Goal: Task Accomplishment & Management: Manage account settings

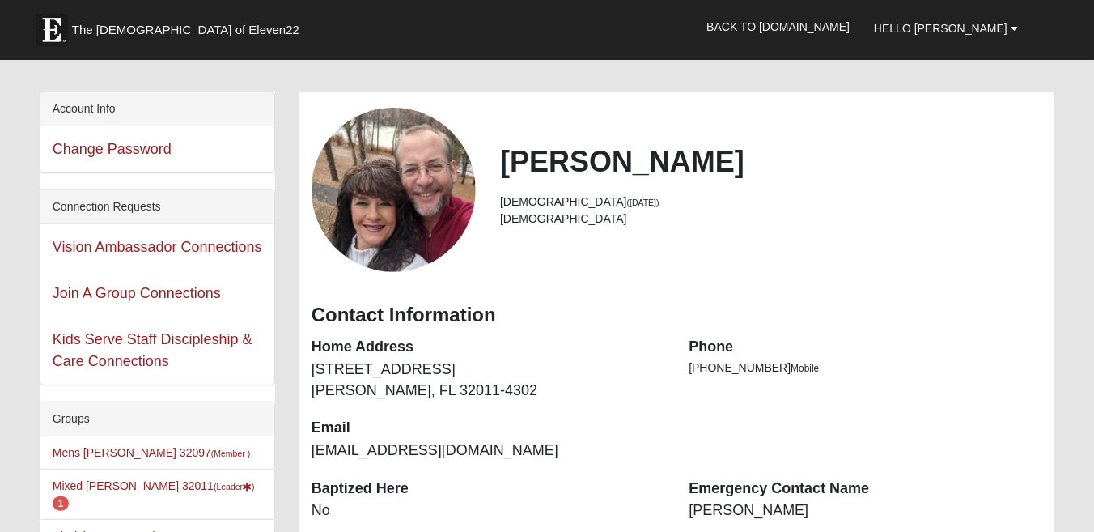
scroll to position [86, 0]
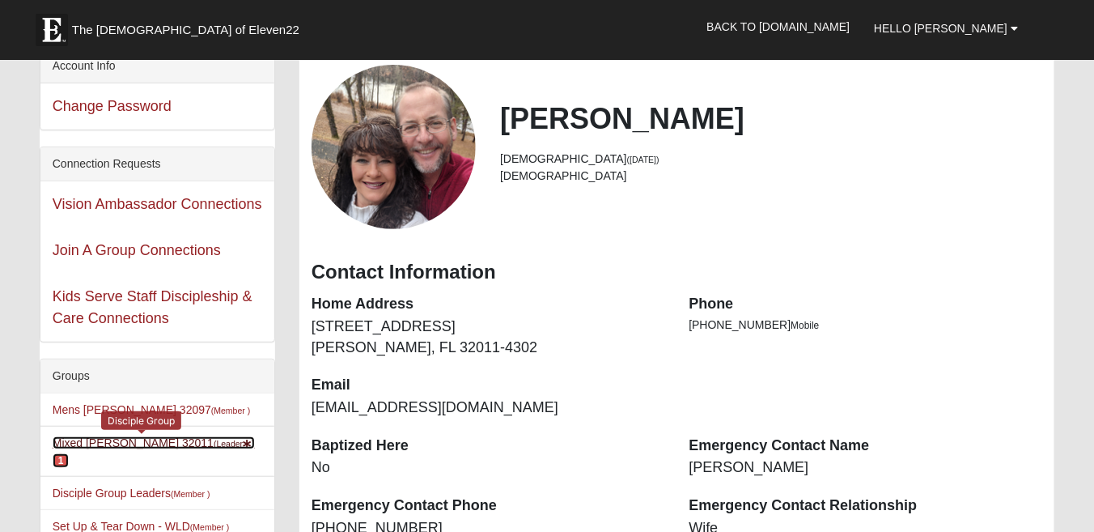
click at [115, 438] on link "Mixed Johnson 32011 (Leader ) 1" at bounding box center [154, 451] width 202 height 30
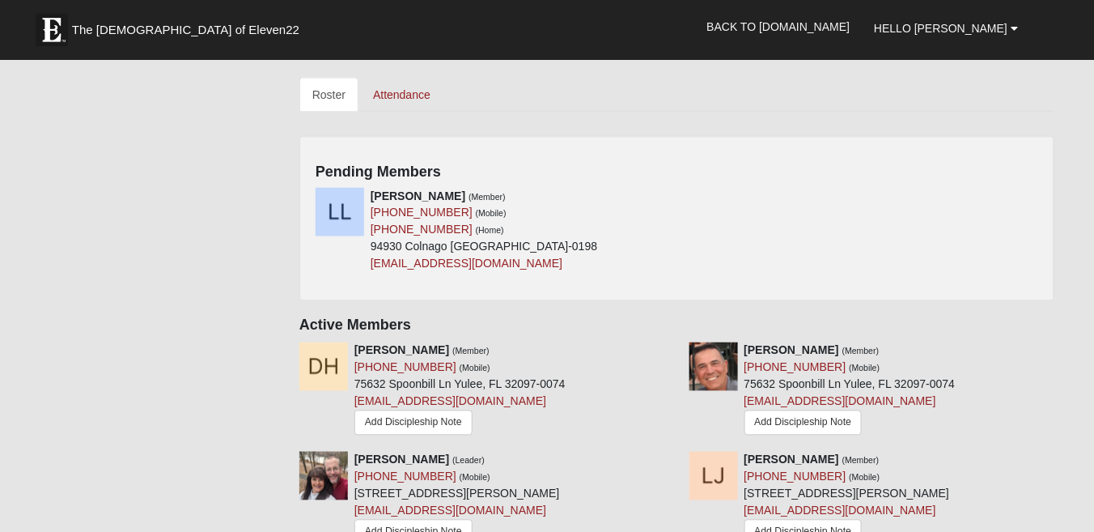
scroll to position [632, 0]
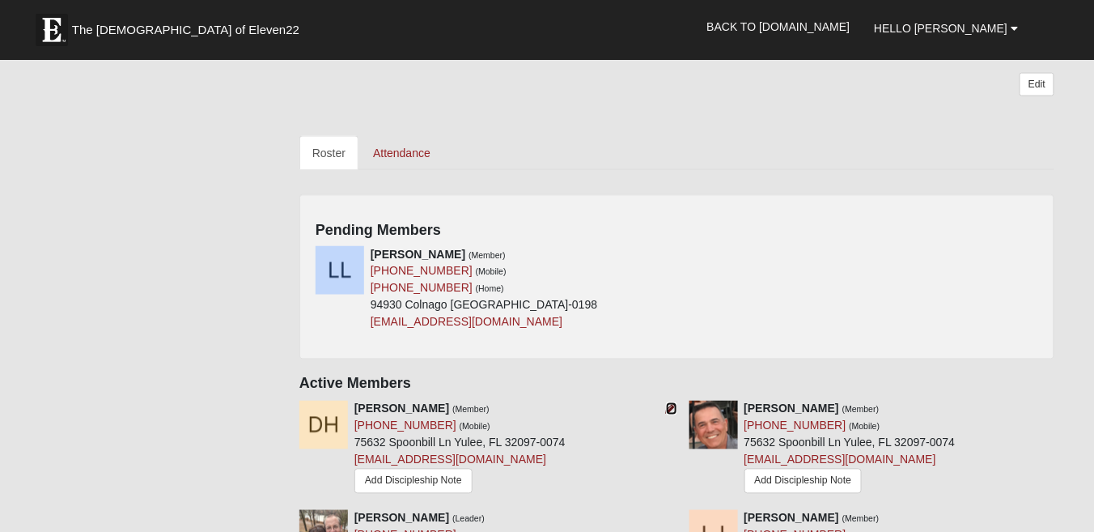
click at [671, 403] on icon at bounding box center [671, 408] width 11 height 11
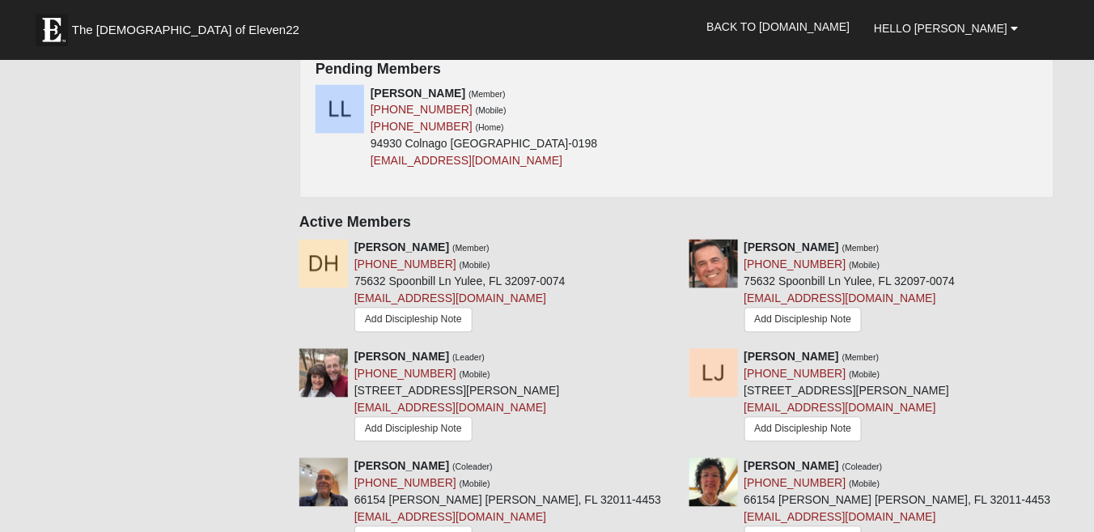
scroll to position [795, 0]
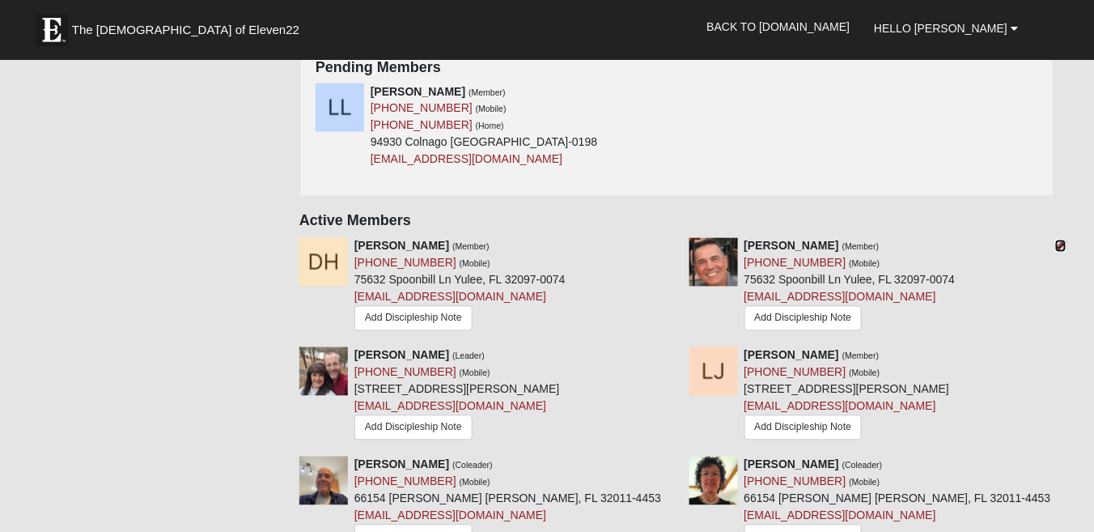
click at [1064, 240] on icon at bounding box center [1061, 245] width 11 height 11
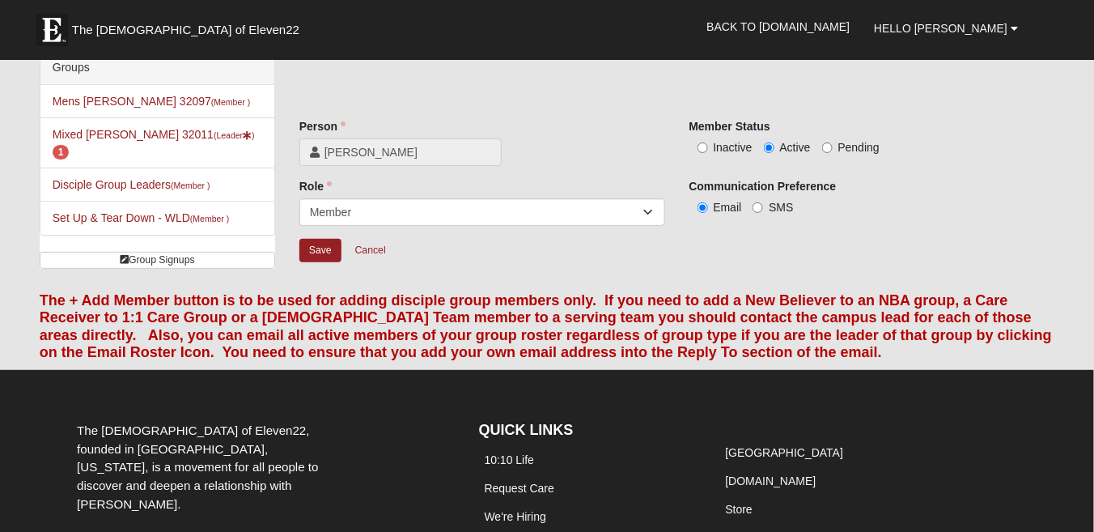
scroll to position [32, 0]
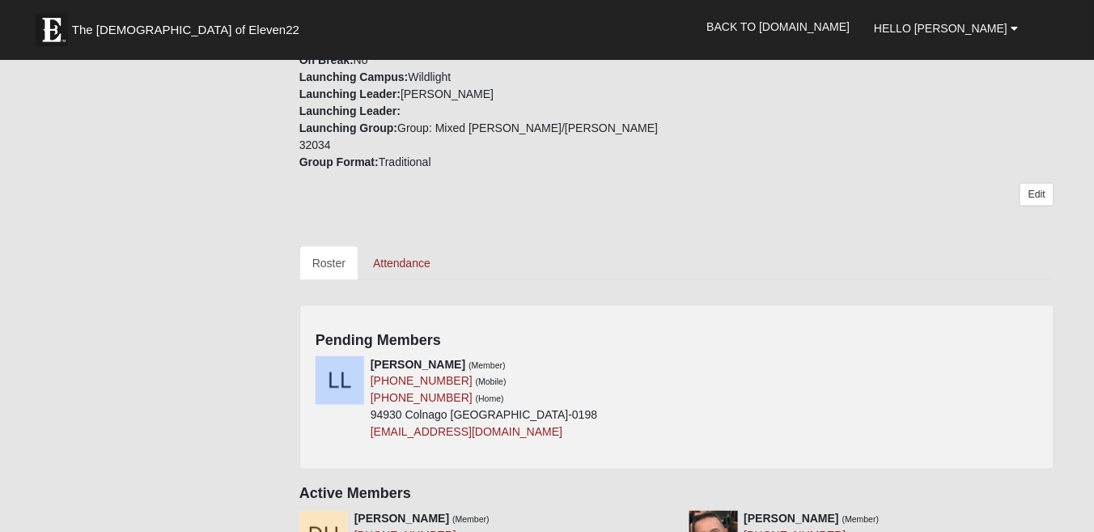
scroll to position [565, 0]
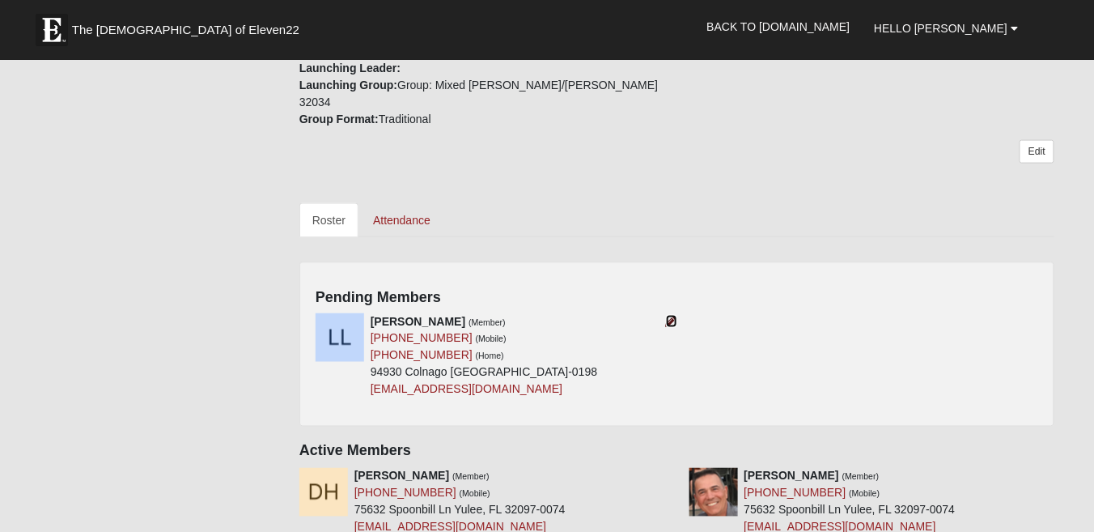
click at [669, 316] on icon at bounding box center [671, 321] width 11 height 11
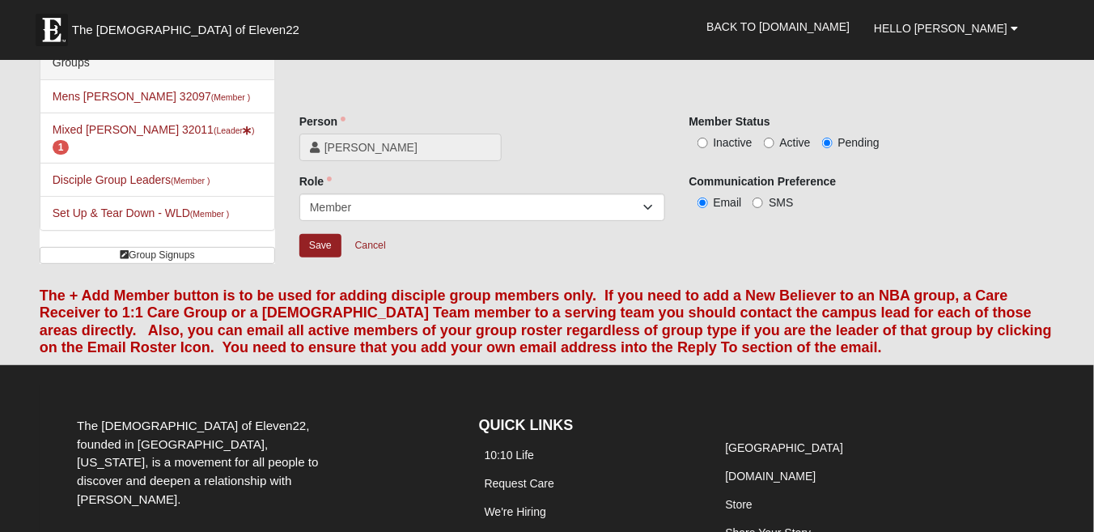
scroll to position [11, 0]
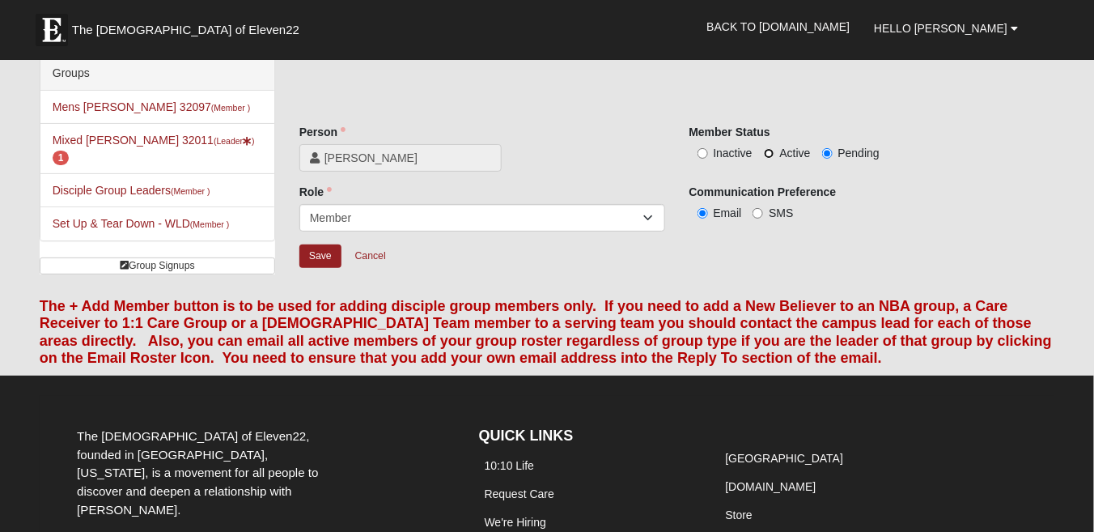
click at [770, 151] on input "Active" at bounding box center [769, 153] width 11 height 11
radio input "true"
click at [321, 256] on input "Save" at bounding box center [321, 255] width 42 height 23
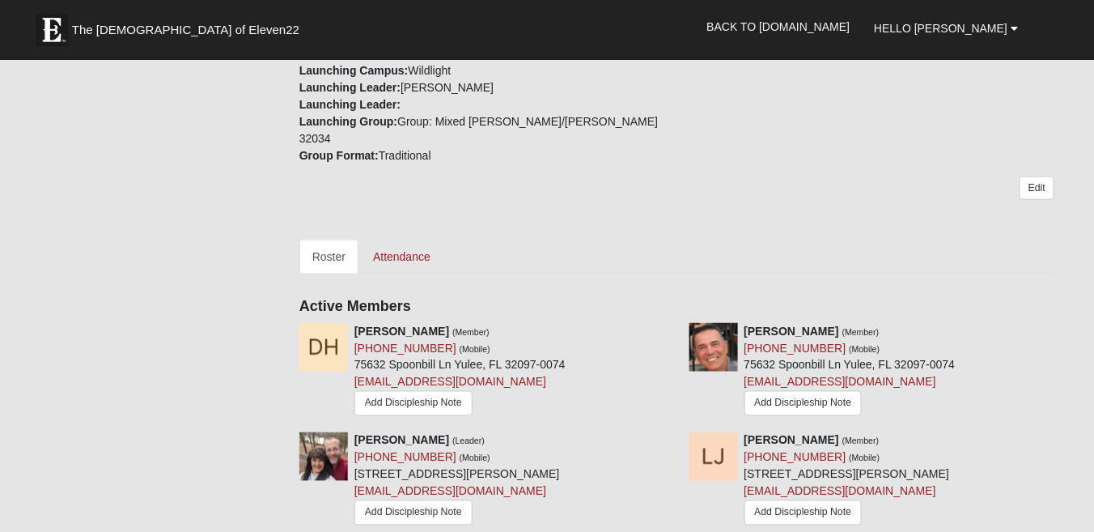
scroll to position [546, 0]
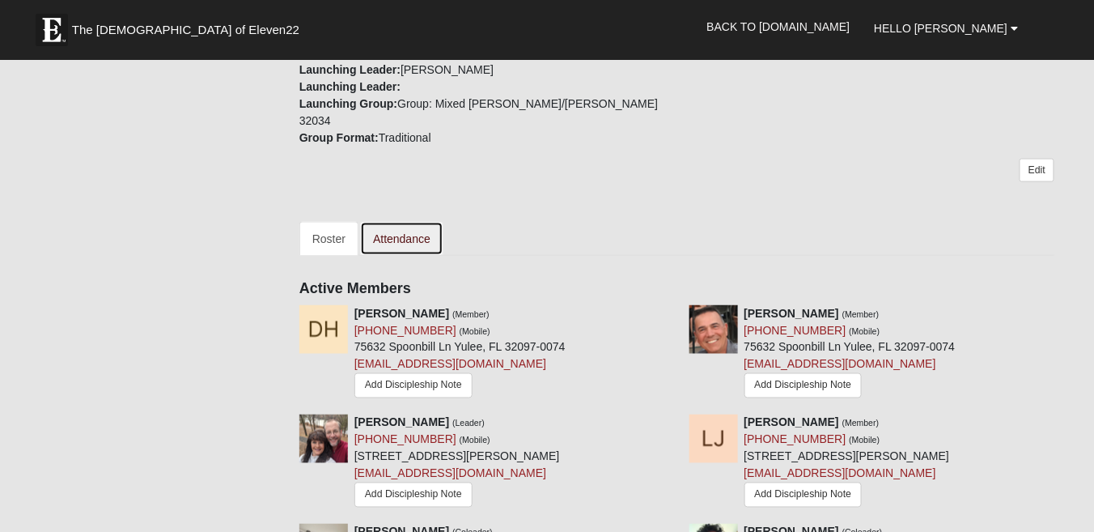
click at [398, 222] on link "Attendance" at bounding box center [401, 239] width 83 height 34
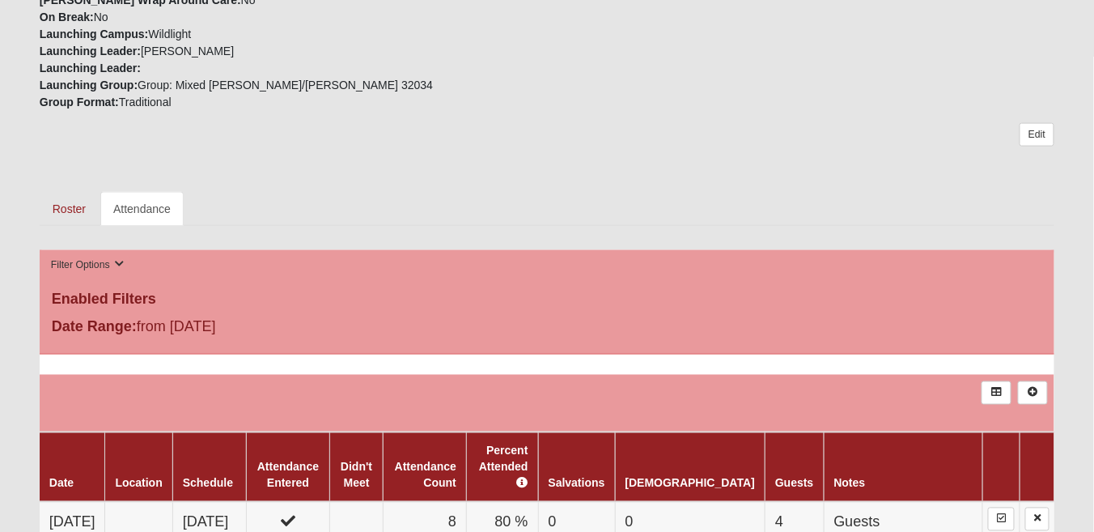
scroll to position [589, 0]
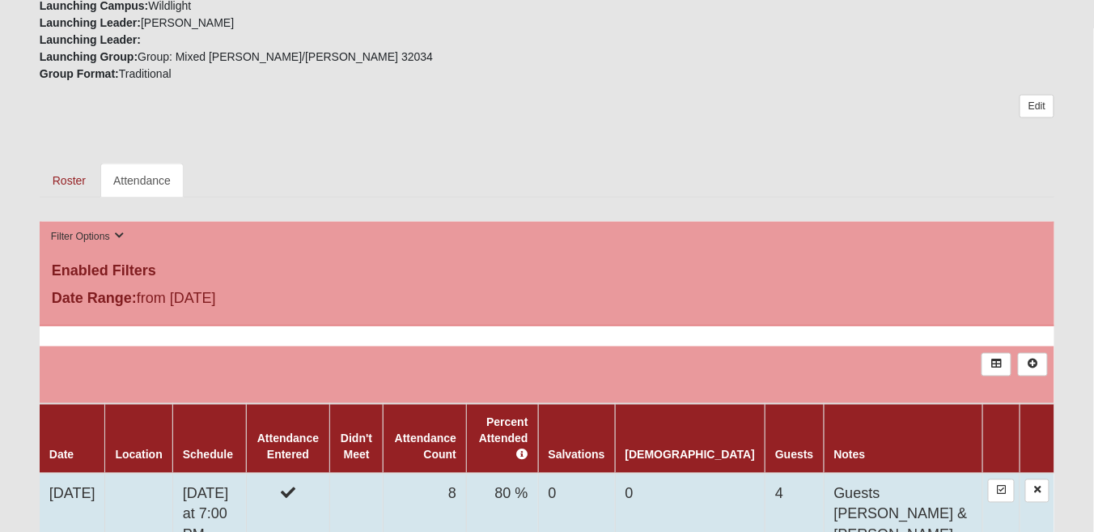
click at [74, 491] on td "[DATE]" at bounding box center [73, 536] width 66 height 125
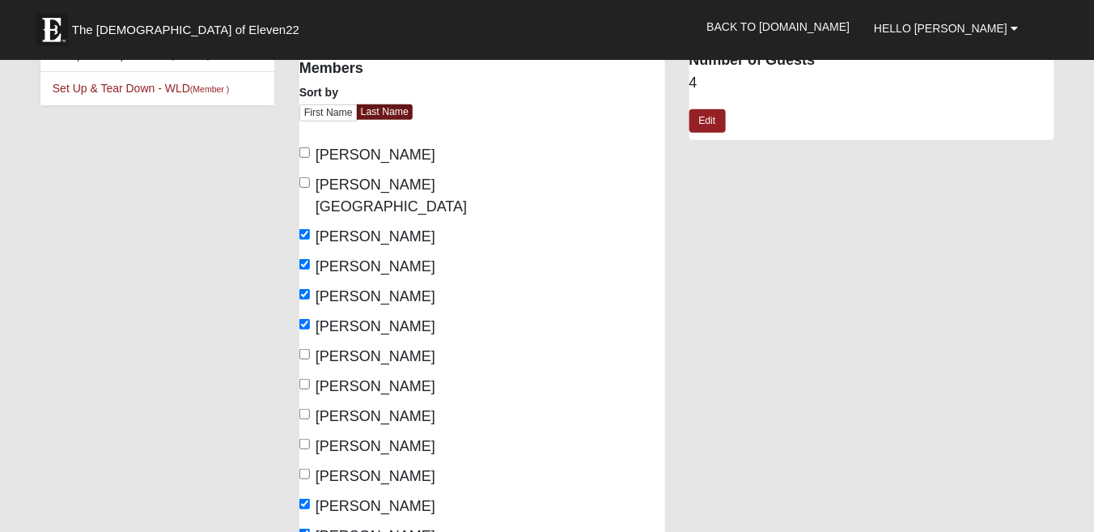
scroll to position [172, 0]
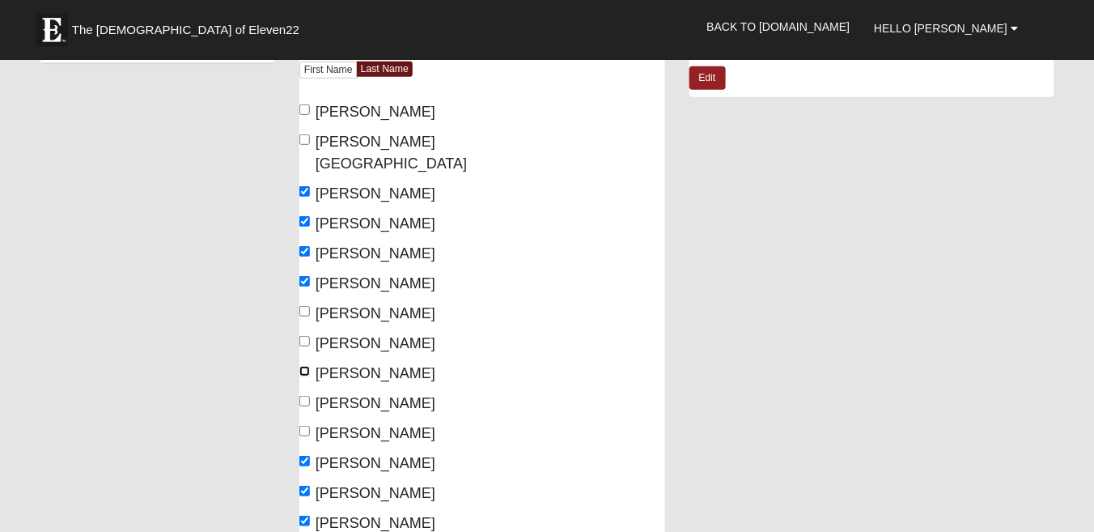
click at [306, 366] on input "Patch, Lee" at bounding box center [305, 371] width 11 height 11
checkbox input "true"
click at [300, 396] on input "Patch, Yvette" at bounding box center [305, 401] width 11 height 11
checkbox input "true"
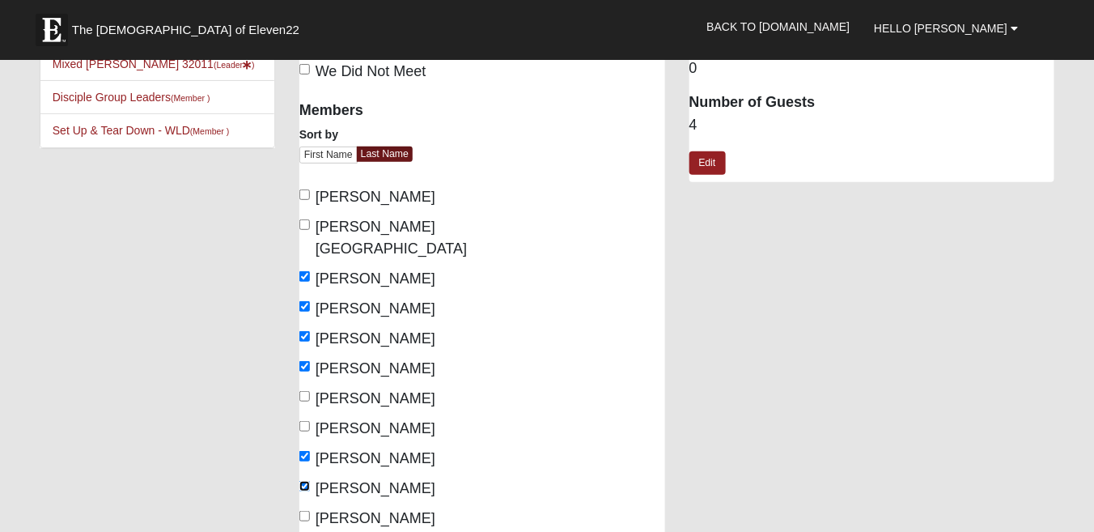
scroll to position [86, 0]
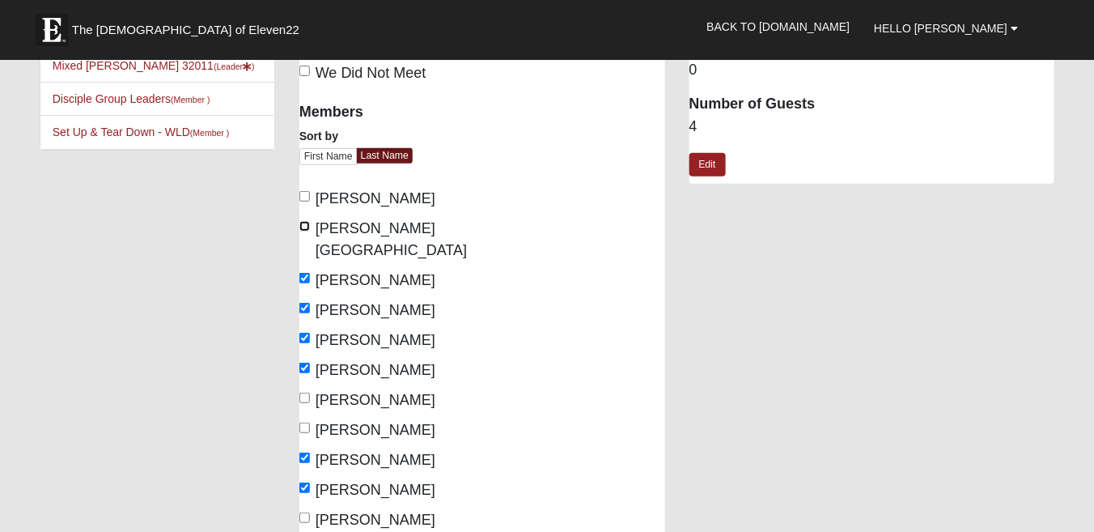
click at [303, 223] on input "Hughes, Troy" at bounding box center [305, 226] width 11 height 11
checkbox input "true"
click at [301, 194] on input "Hughes, Deborah" at bounding box center [305, 196] width 11 height 11
checkbox input "true"
click at [710, 164] on link "Edit" at bounding box center [708, 164] width 36 height 23
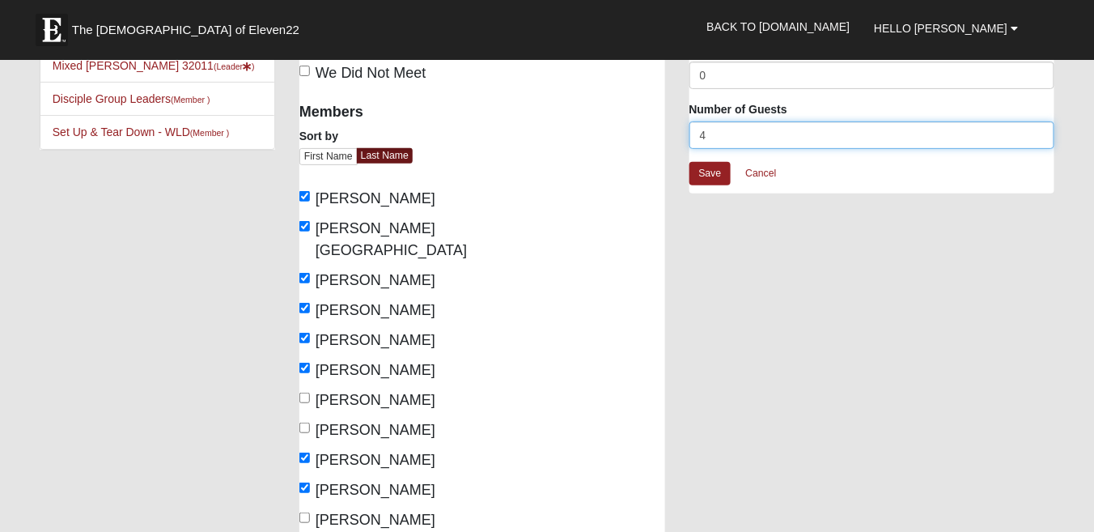
drag, startPoint x: 720, startPoint y: 130, endPoint x: 673, endPoint y: 137, distance: 47.4
click at [673, 137] on div "Mixed Johnson 32011 Attendance Attendance For 8/12/2025 Schedule Attendance Cou…" at bounding box center [677, 403] width 780 height 844
type input "0"
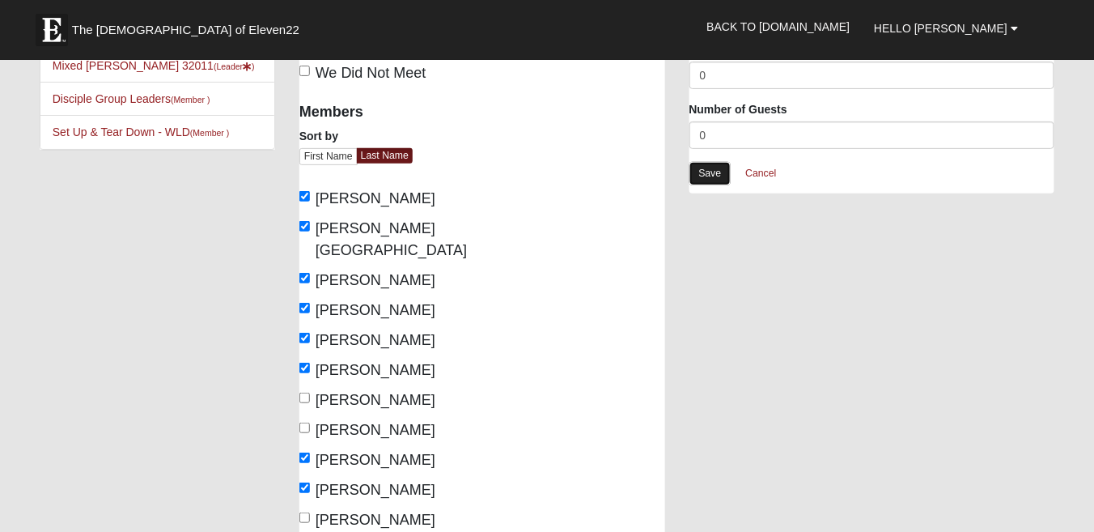
click at [714, 172] on link "Save" at bounding box center [711, 173] width 42 height 23
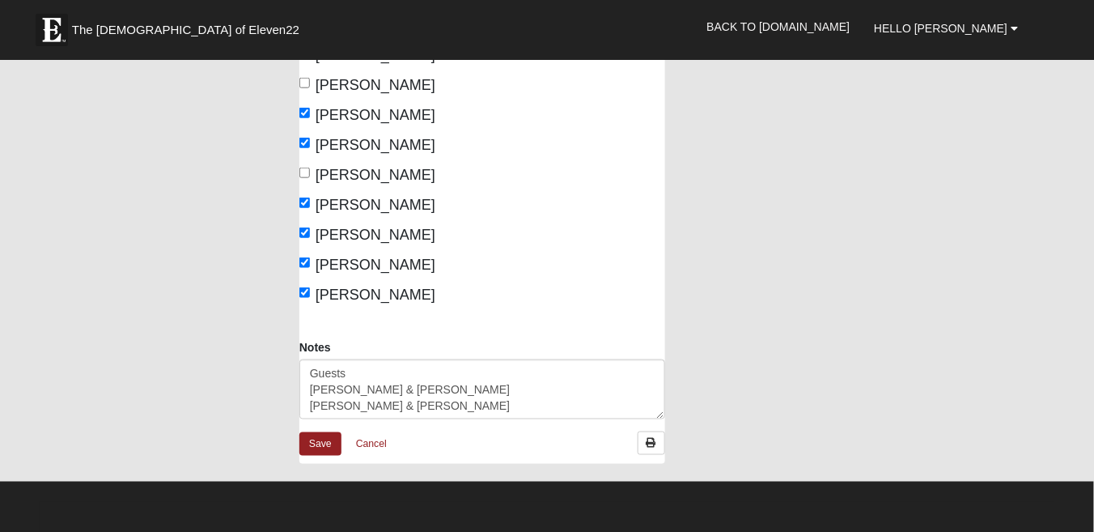
scroll to position [517, 0]
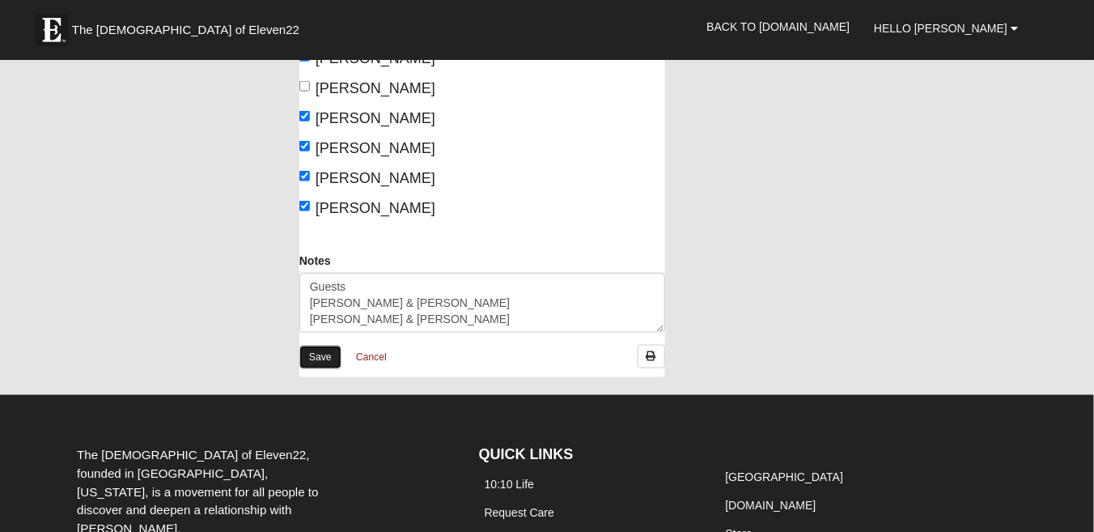
click at [337, 346] on link "Save" at bounding box center [321, 357] width 42 height 23
